Goal: Find specific page/section: Find specific page/section

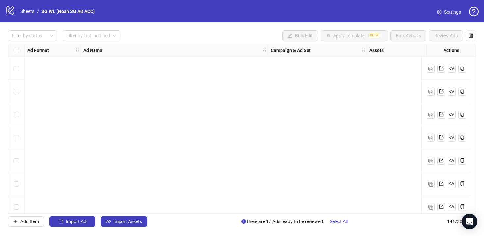
scroll to position [3097, 48]
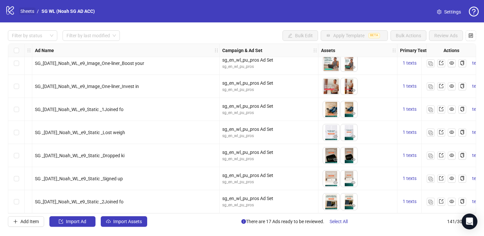
click at [28, 11] on link "Sheets" at bounding box center [27, 11] width 16 height 7
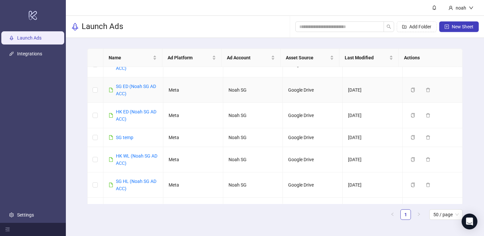
scroll to position [18, 0]
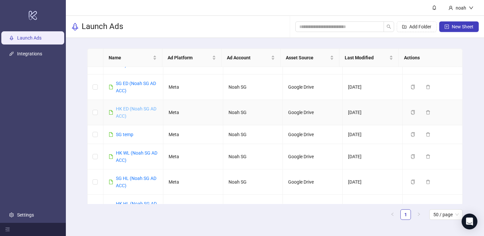
click at [146, 108] on link "HK ED (Noah SG AD ACC)" at bounding box center [136, 112] width 41 height 13
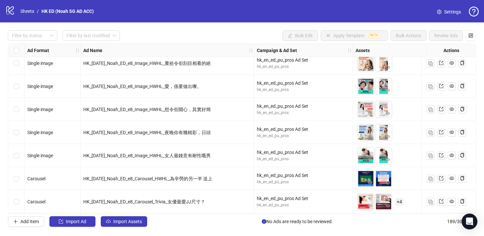
scroll to position [4204, 269]
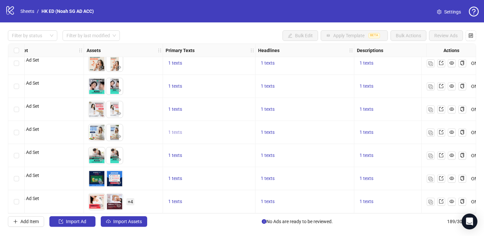
click at [176, 129] on span "1 texts" at bounding box center [175, 131] width 14 height 5
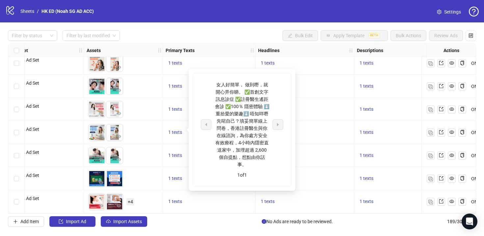
click at [157, 145] on div "To pick up a draggable item, press the space bar. While dragging, use the arrow…" at bounding box center [123, 155] width 73 height 20
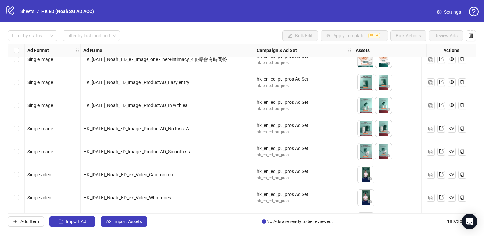
scroll to position [3537, 229]
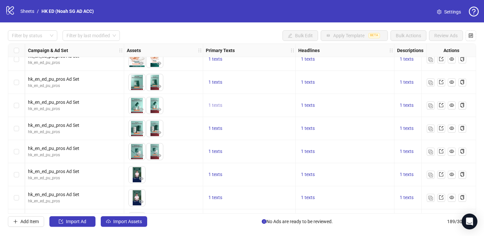
click at [211, 106] on span "1 texts" at bounding box center [215, 104] width 14 height 5
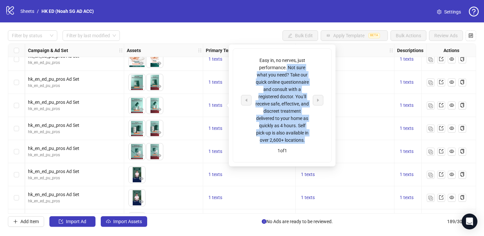
drag, startPoint x: 287, startPoint y: 66, endPoint x: 310, endPoint y: 141, distance: 79.0
click at [310, 141] on div "Easy in, no nerves, just performance. Not sure what you need? Take our quick on…" at bounding box center [282, 100] width 82 height 87
copy div "Not sure what you need? Take our quick online questionnaire and consult with a …"
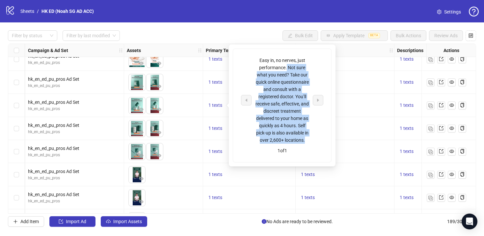
click at [349, 101] on div "1 texts" at bounding box center [344, 105] width 93 height 8
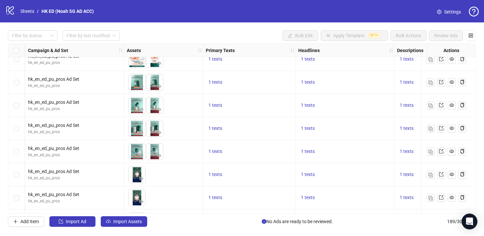
scroll to position [3537, 316]
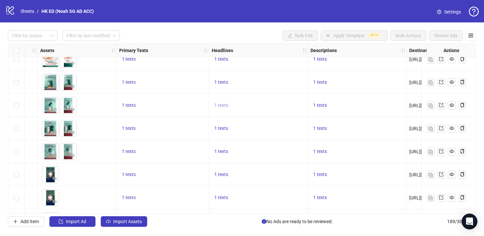
click at [223, 107] on span "1 texts" at bounding box center [221, 104] width 14 height 5
click at [293, 99] on div "Effective ED Solution" at bounding box center [288, 100] width 55 height 7
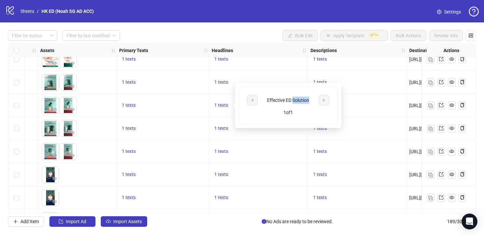
click at [293, 99] on div "Effective ED Solution" at bounding box center [288, 100] width 55 height 7
copy div "Effective ED Solution"
click at [253, 143] on div "1 texts" at bounding box center [258, 151] width 99 height 23
click at [318, 105] on span "1 texts" at bounding box center [320, 104] width 14 height 5
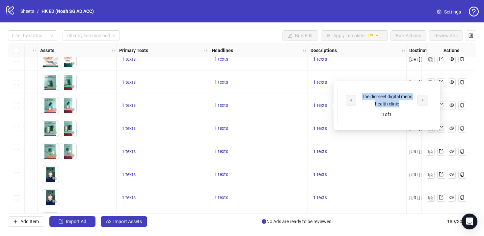
drag, startPoint x: 402, startPoint y: 105, endPoint x: 362, endPoint y: 95, distance: 41.6
click at [362, 95] on div "The discreet digital men's health clinic" at bounding box center [387, 100] width 55 height 14
copy div "The discreet digital men's health clinic"
click at [198, 118] on div "1 texts" at bounding box center [163, 128] width 93 height 23
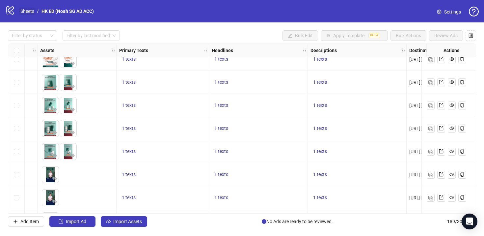
click at [23, 10] on link "Sheets" at bounding box center [27, 11] width 16 height 7
